Goal: Transaction & Acquisition: Subscribe to service/newsletter

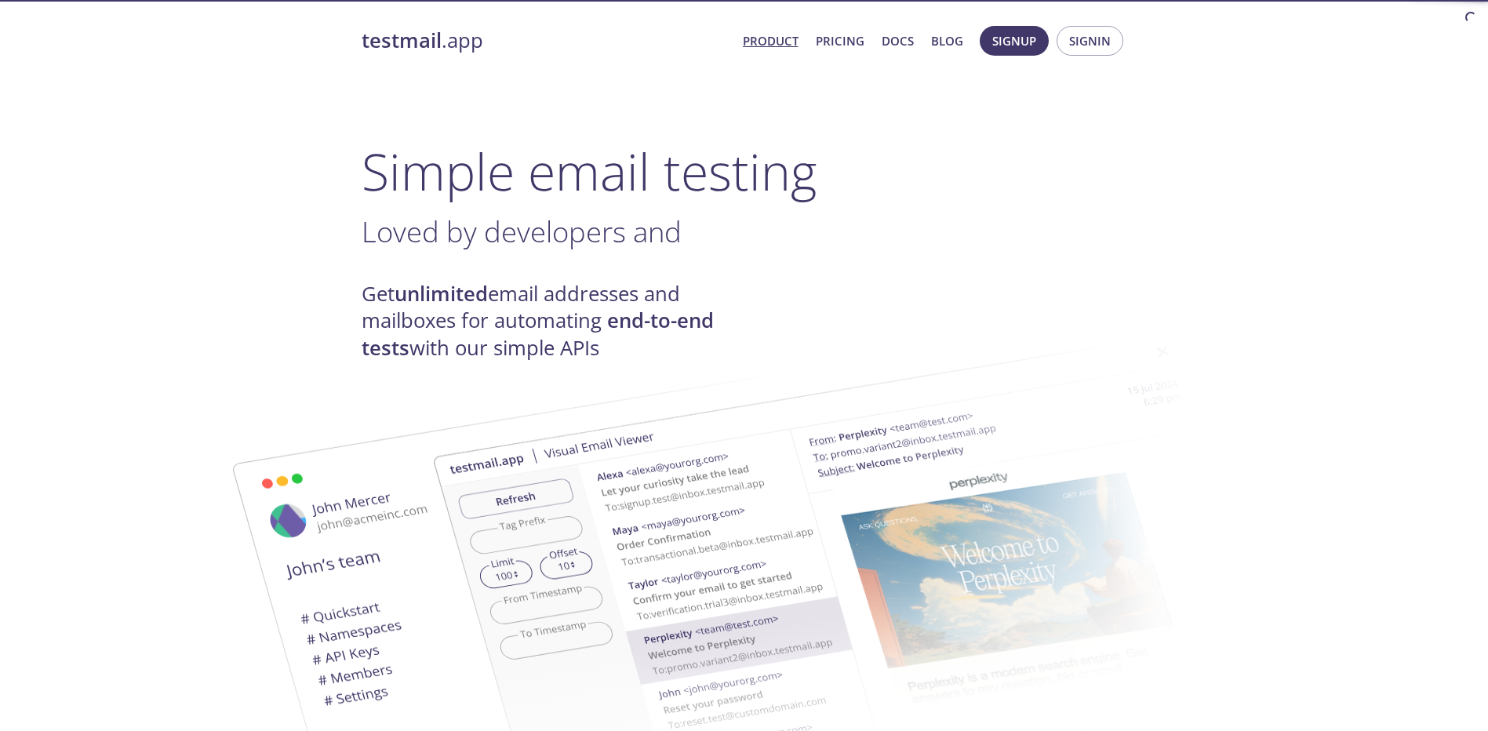
click at [844, 176] on h1 "Simple email testing" at bounding box center [744, 171] width 765 height 60
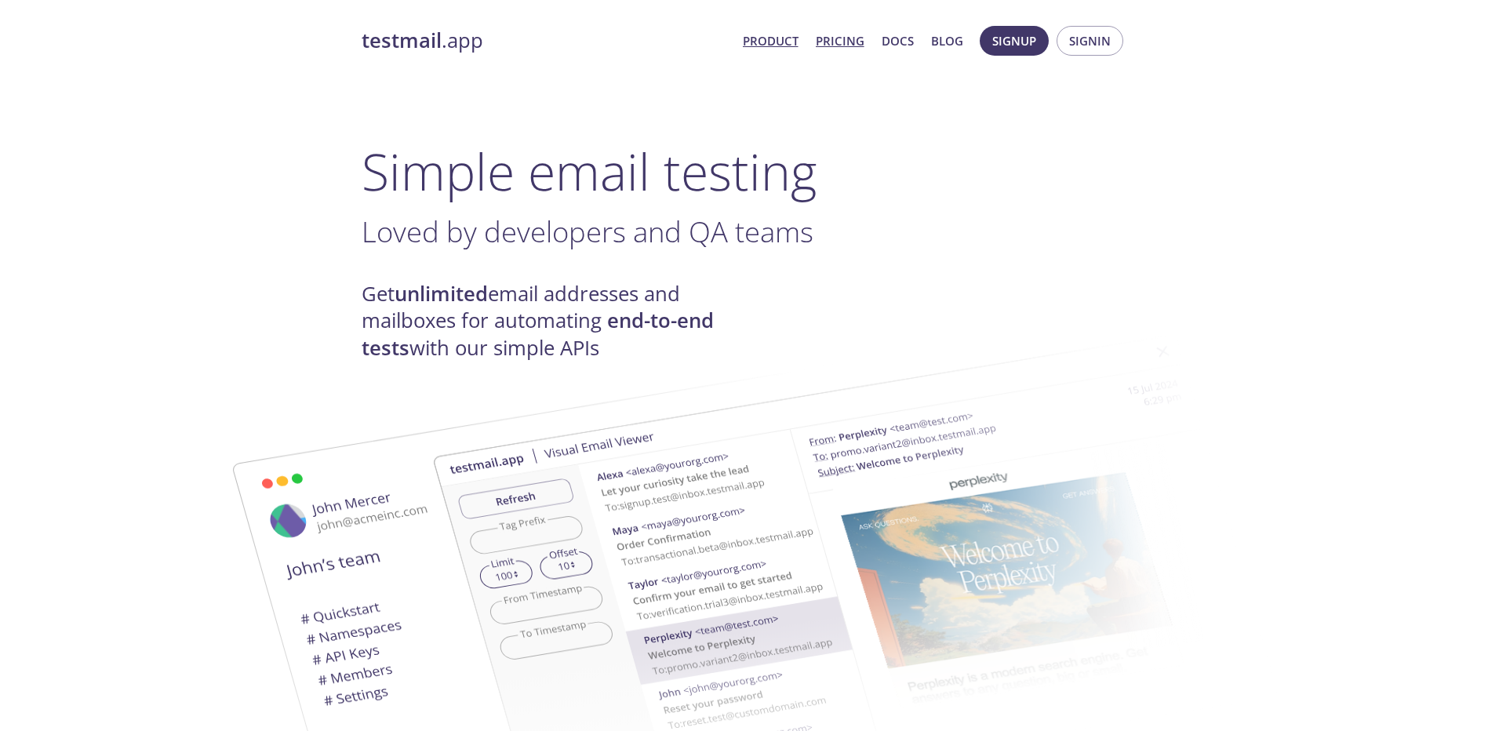
click at [857, 51] on link "Pricing" at bounding box center [840, 41] width 49 height 20
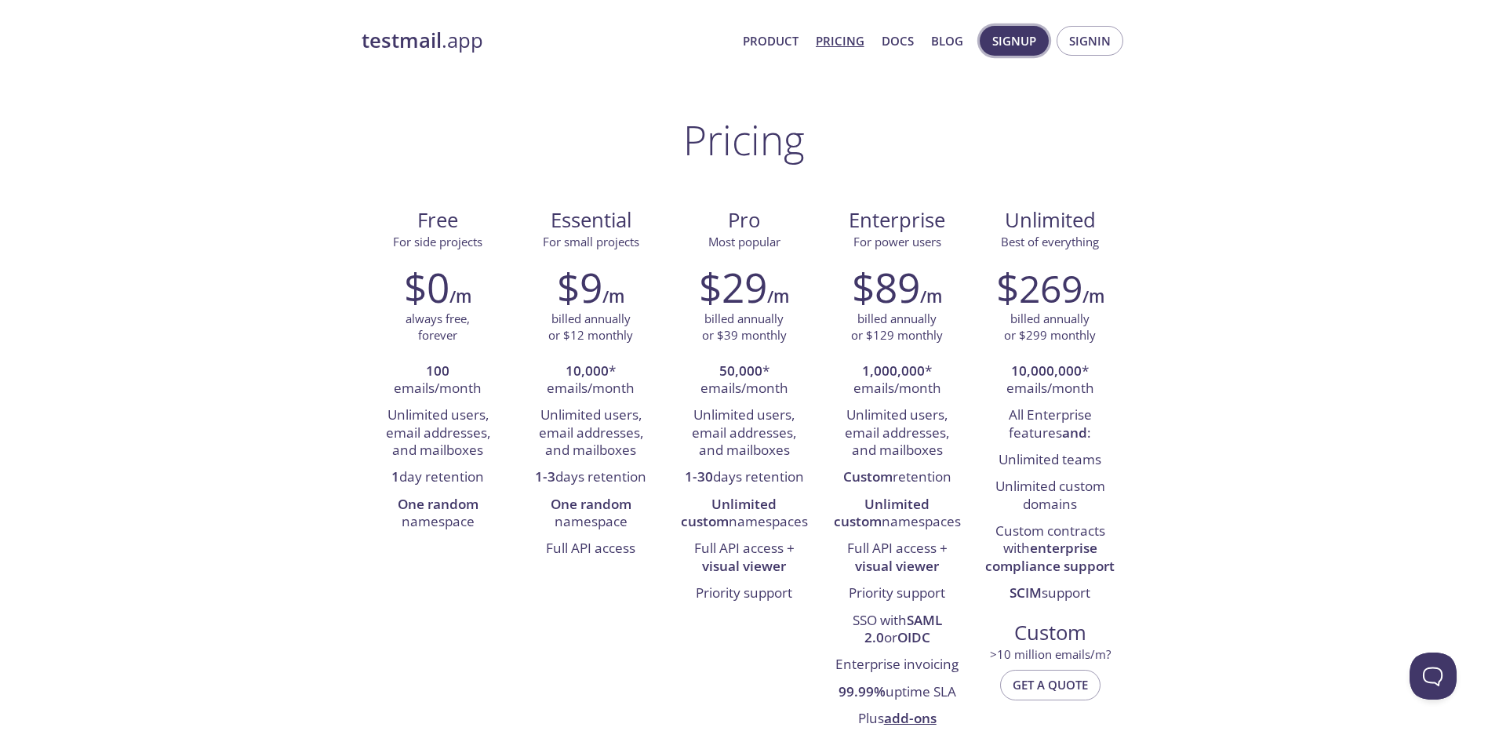
click at [1025, 41] on span "Signup" at bounding box center [1014, 41] width 44 height 20
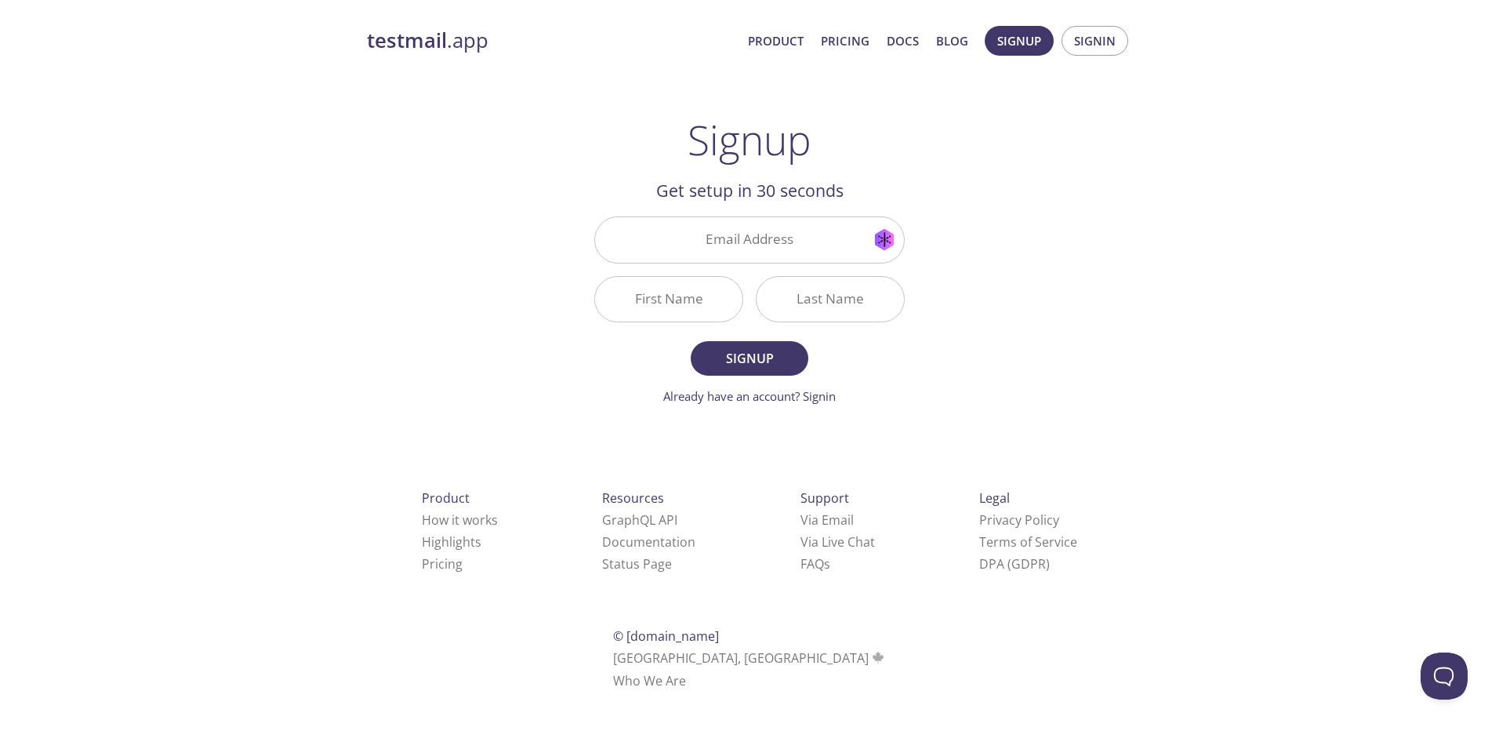
click at [1021, 238] on div "testmail .app Product Pricing Docs Blog Signup Signin Signup Get setup in 30 se…" at bounding box center [749, 376] width 803 height 720
click at [899, 240] on input "Email Address" at bounding box center [749, 239] width 309 height 45
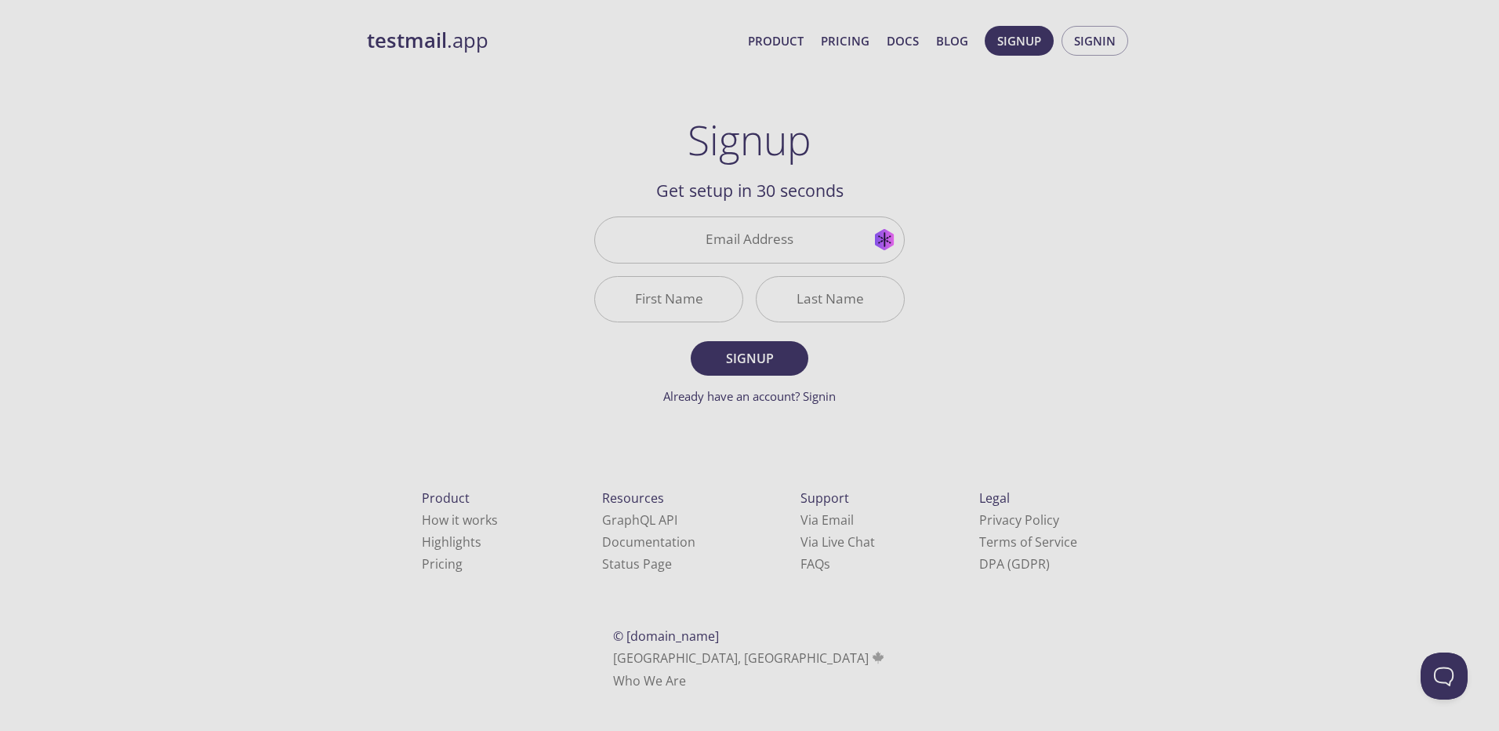
type input "[EMAIL_ADDRESS][DOMAIN_NAME]"
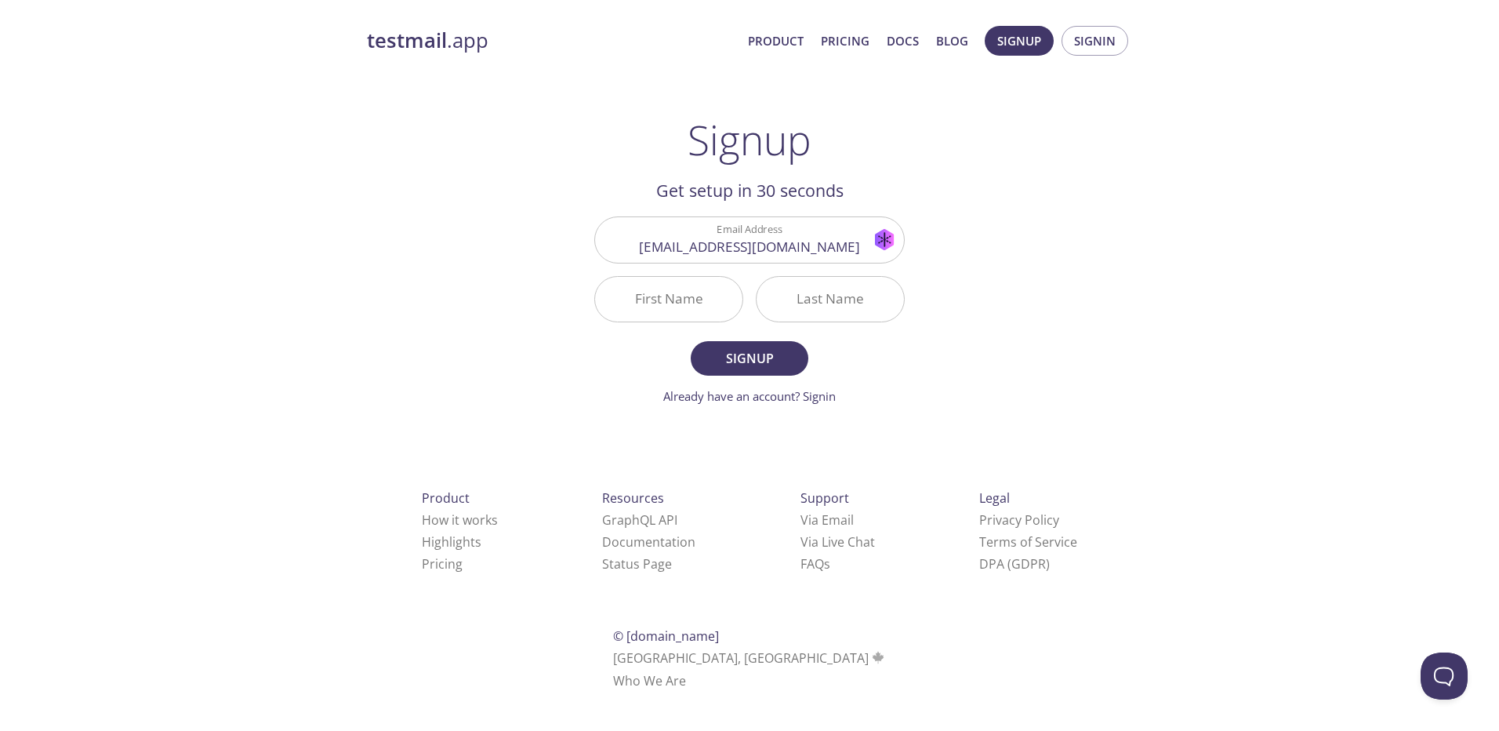
click at [664, 307] on input "First Name" at bounding box center [668, 299] width 147 height 45
type input "[PERSON_NAME]"
type input "cao"
click at [691, 341] on button "Signup" at bounding box center [750, 358] width 118 height 35
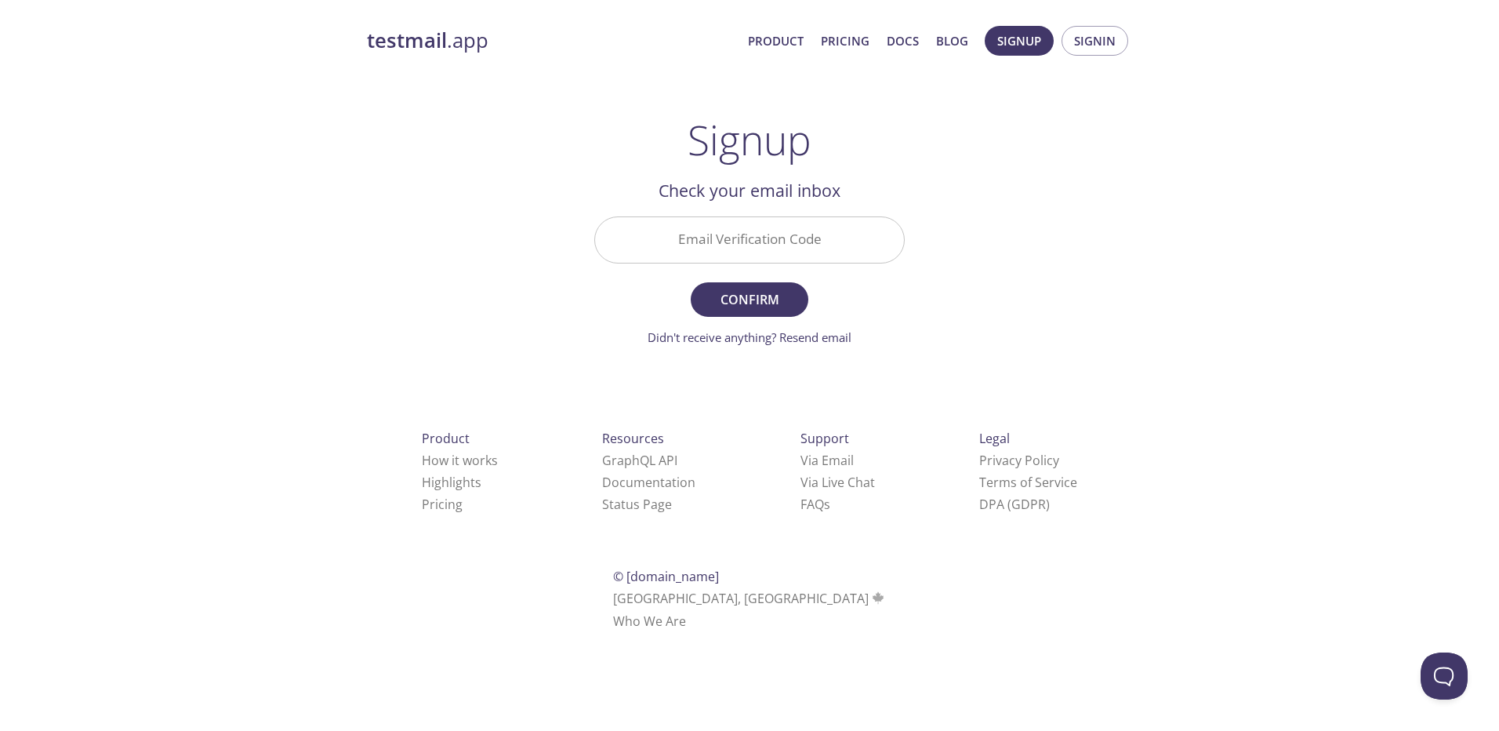
click at [760, 242] on input "Email Verification Code" at bounding box center [749, 239] width 309 height 45
paste input "YAJ3LH6"
type input "YAJ3LH6"
click at [727, 306] on span "Confirm" at bounding box center [749, 300] width 83 height 22
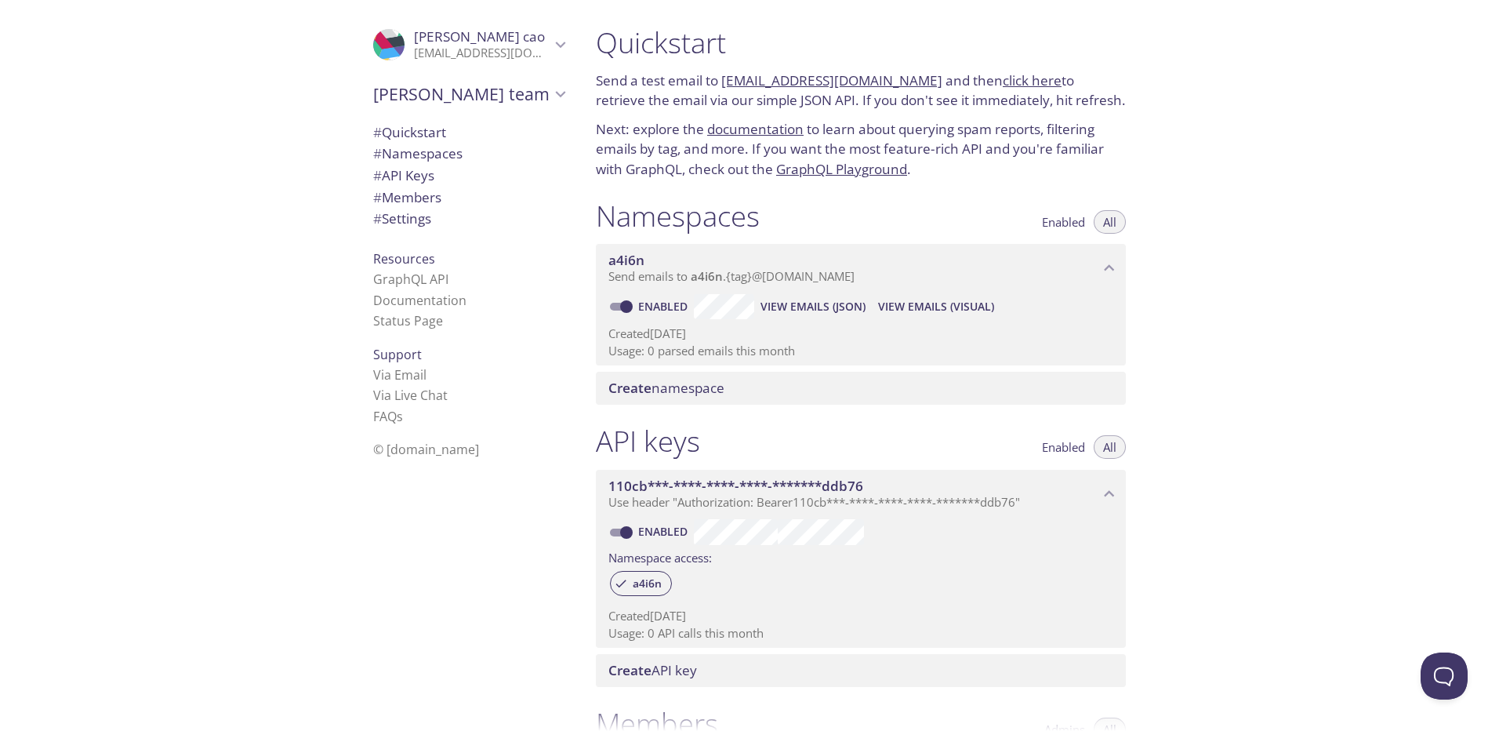
drag, startPoint x: 878, startPoint y: 278, endPoint x: 1216, endPoint y: 322, distance: 340.8
click at [1216, 322] on div "Quickstart Send a test email to [EMAIL_ADDRESS][DOMAIN_NAME] and then click her…" at bounding box center [1041, 365] width 916 height 731
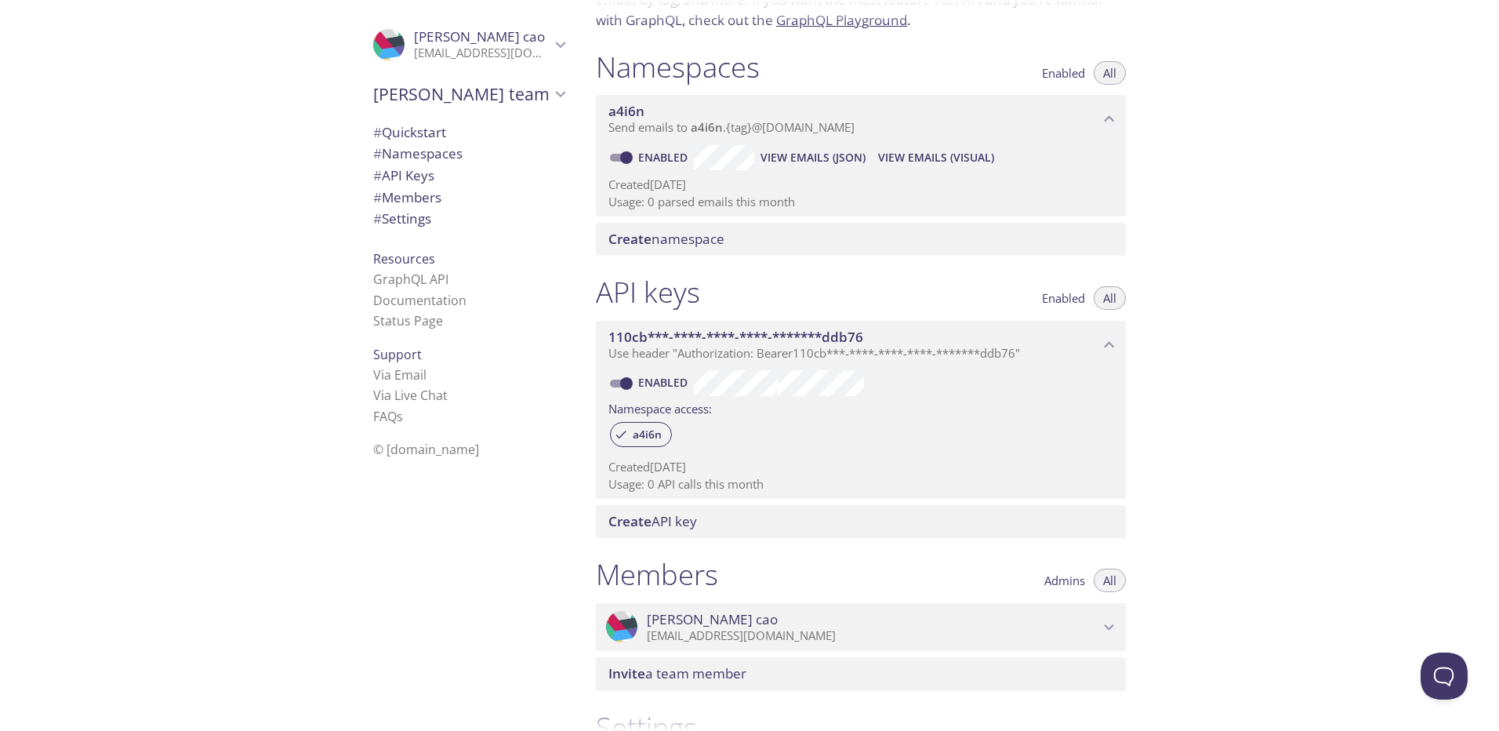
scroll to position [71, 0]
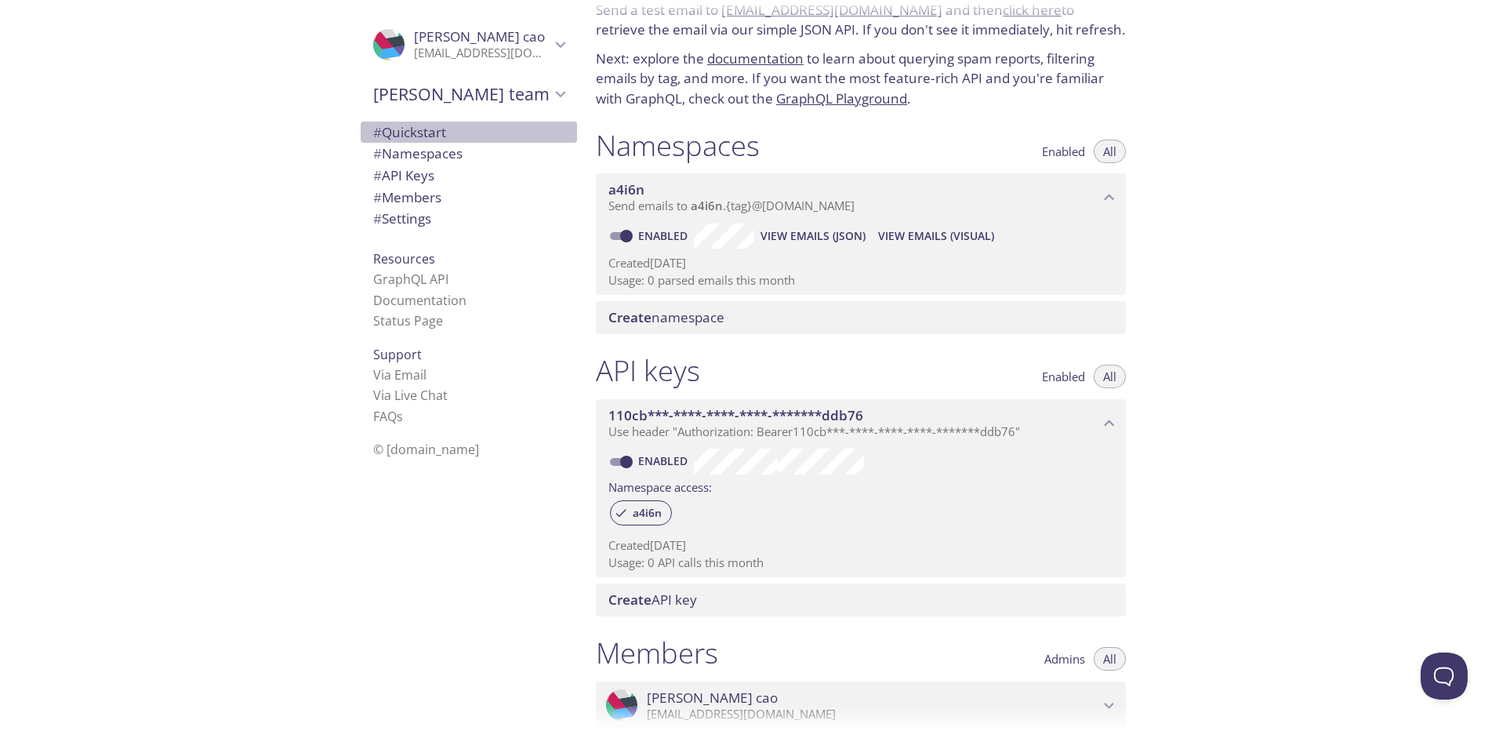
click at [437, 134] on span "# Quickstart" at bounding box center [409, 132] width 73 height 18
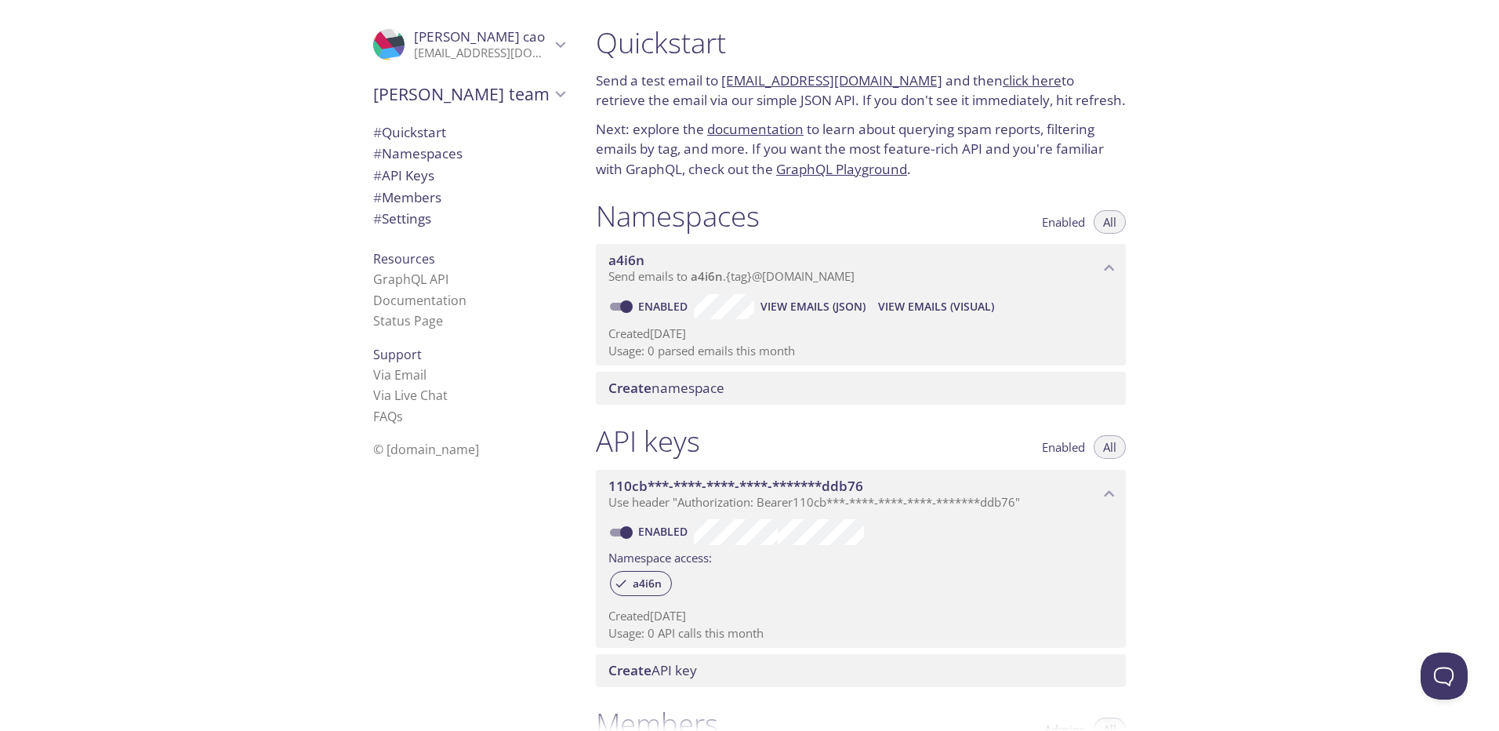
drag, startPoint x: 914, startPoint y: 79, endPoint x: 725, endPoint y: 75, distance: 189.0
click at [725, 75] on p "Send a test email to [EMAIL_ADDRESS][DOMAIN_NAME] and then click here to retrie…" at bounding box center [861, 91] width 530 height 40
copy link "[EMAIL_ADDRESS][DOMAIN_NAME]"
click at [830, 308] on span "View Emails (JSON)" at bounding box center [813, 306] width 105 height 19
click at [1003, 82] on link "click here" at bounding box center [1032, 80] width 59 height 18
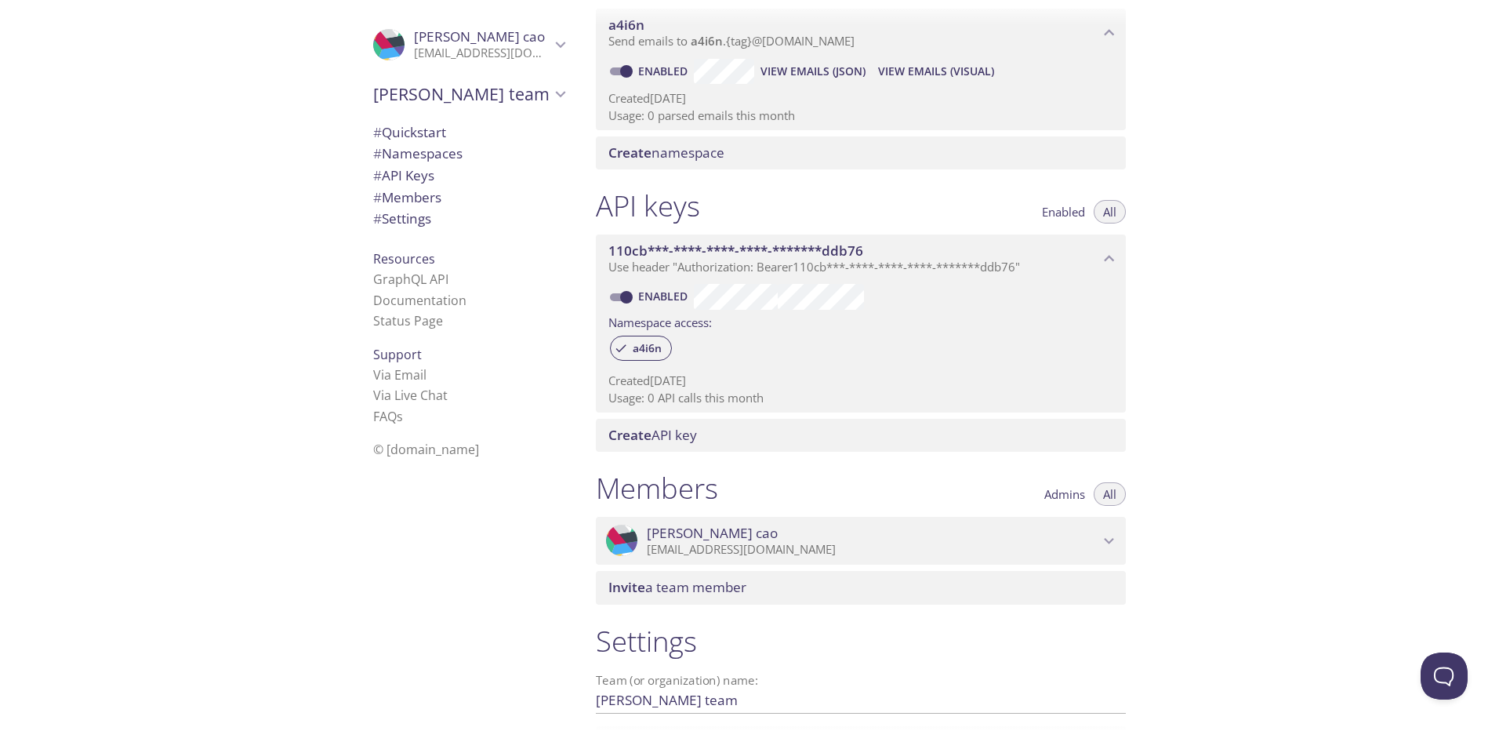
scroll to position [384, 0]
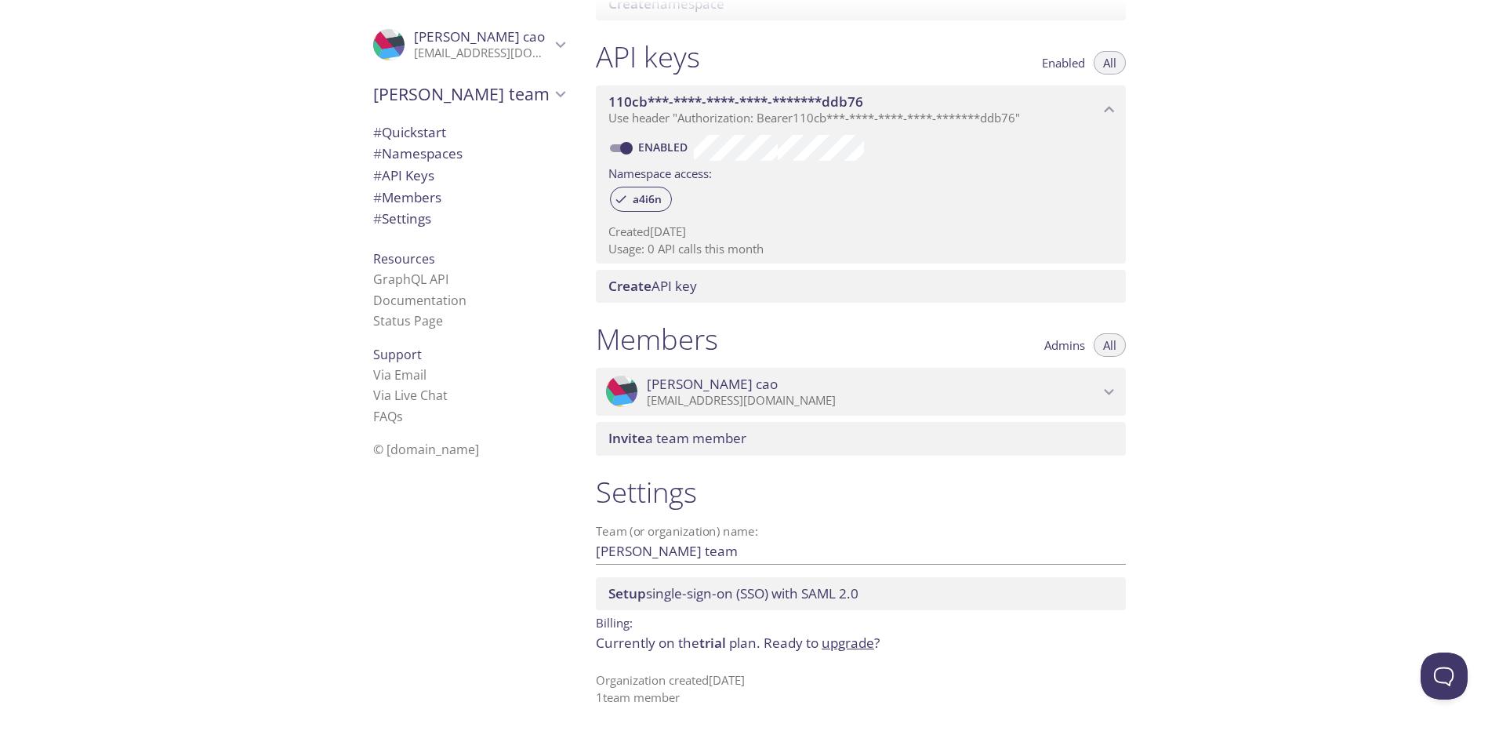
drag, startPoint x: 364, startPoint y: 484, endPoint x: 317, endPoint y: 445, distance: 61.2
click at [362, 484] on div ".cls-1 { fill: #6d5ca8; } .cls-2 { fill: #3fc191; } .cls-3 { fill: #3b4752; } .…" at bounding box center [465, 365] width 235 height 731
click at [527, 50] on p "[EMAIL_ADDRESS][DOMAIN_NAME]" at bounding box center [482, 53] width 136 height 16
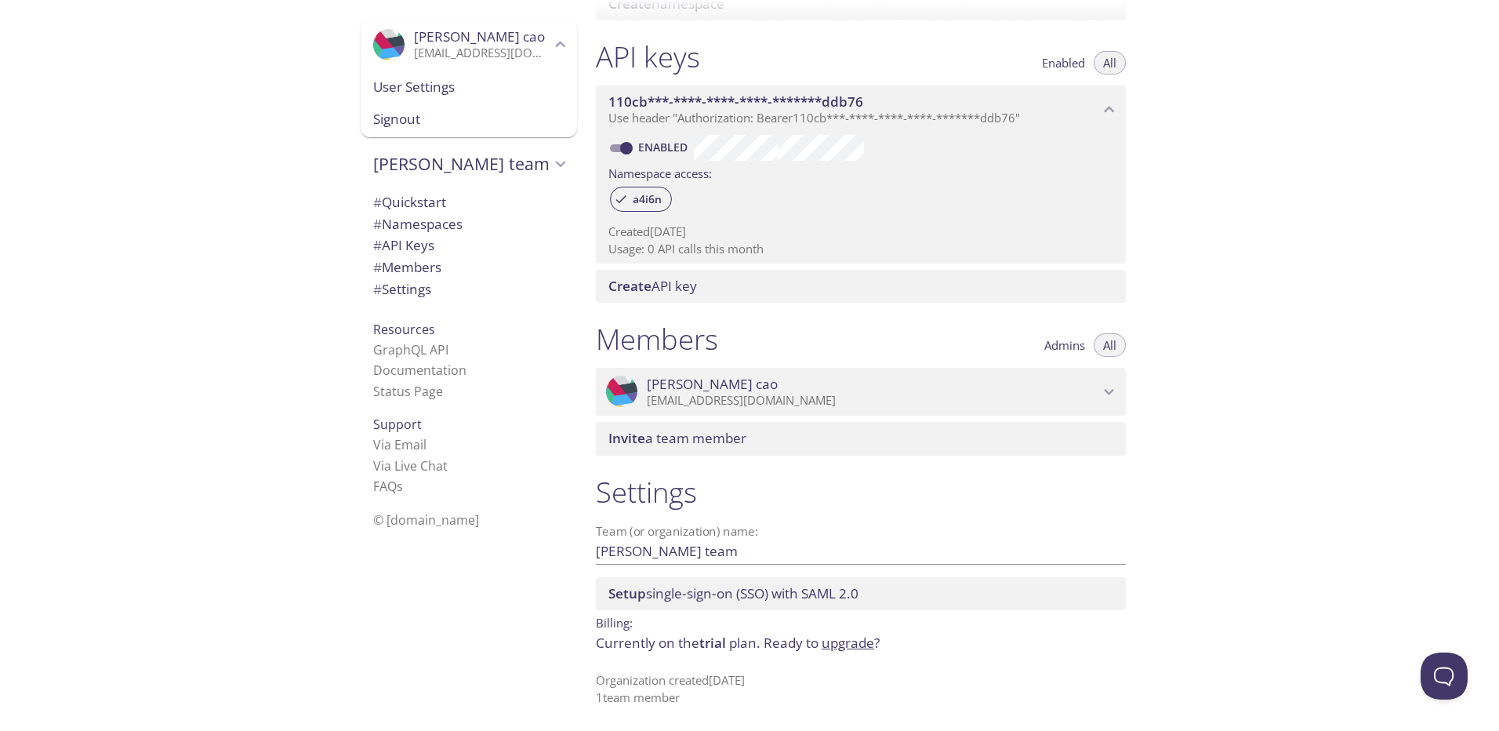
click at [217, 151] on div ".cls-1 { fill: #6d5ca8; } .cls-2 { fill: #3fc191; } .cls-3 { fill: #3b4752; } .…" at bounding box center [291, 365] width 583 height 731
click at [418, 351] on link "GraphQL API" at bounding box center [410, 349] width 75 height 17
